Goal: Task Accomplishment & Management: Manage account settings

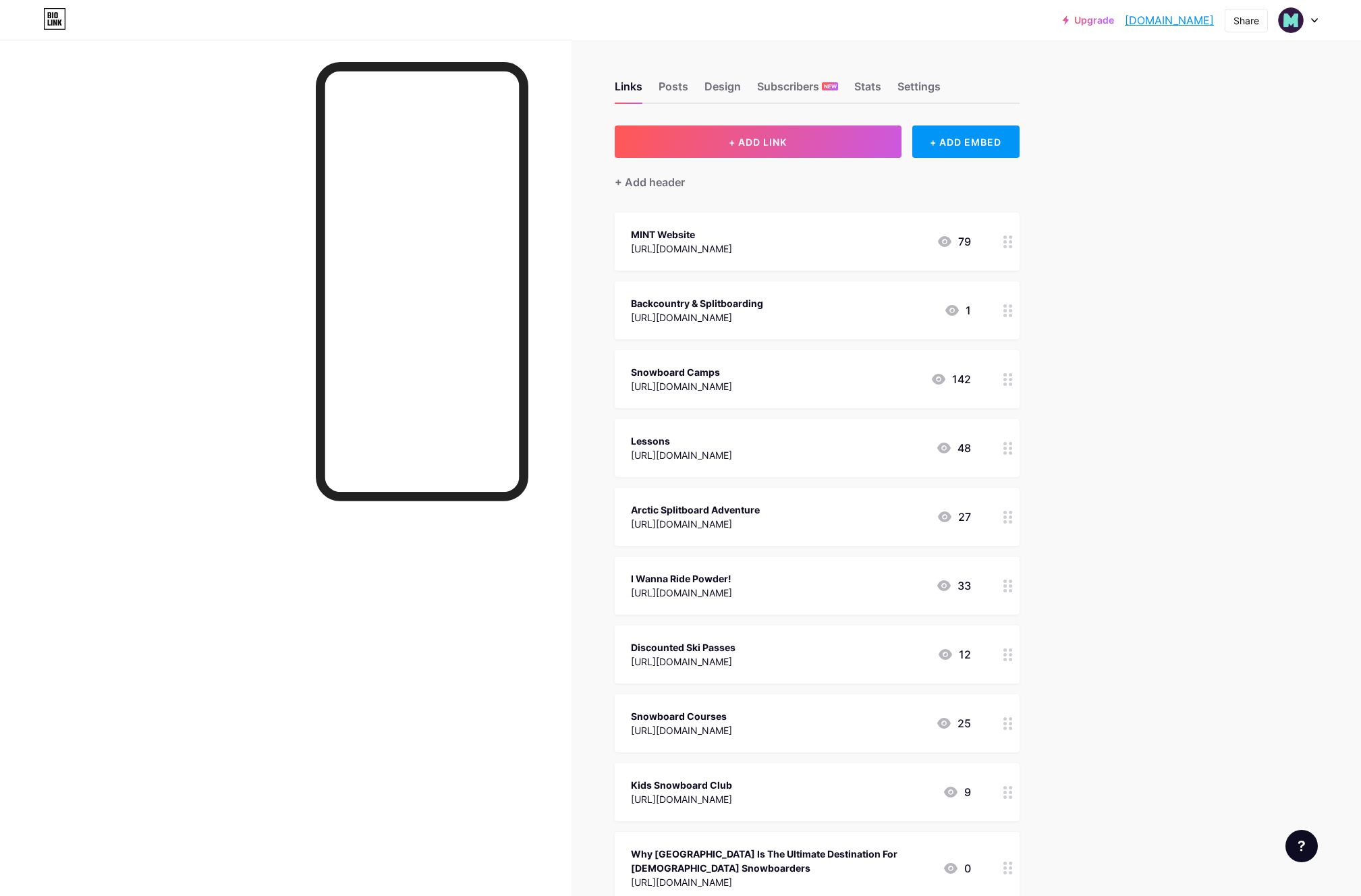
click at [1004, 318] on div at bounding box center [1007, 310] width 23 height 58
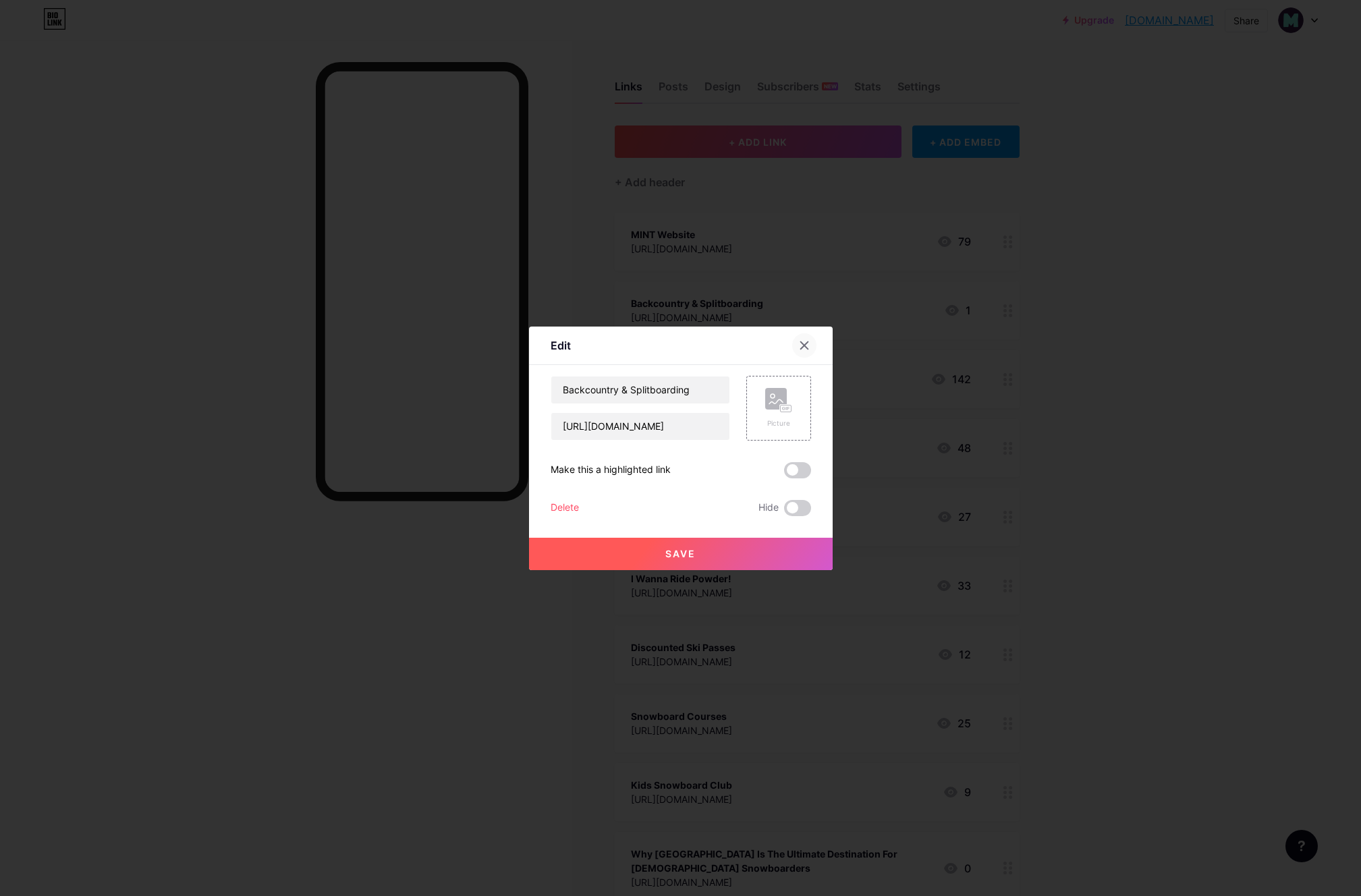
click at [806, 345] on icon at bounding box center [803, 345] width 11 height 11
